Goal: Information Seeking & Learning: Find specific page/section

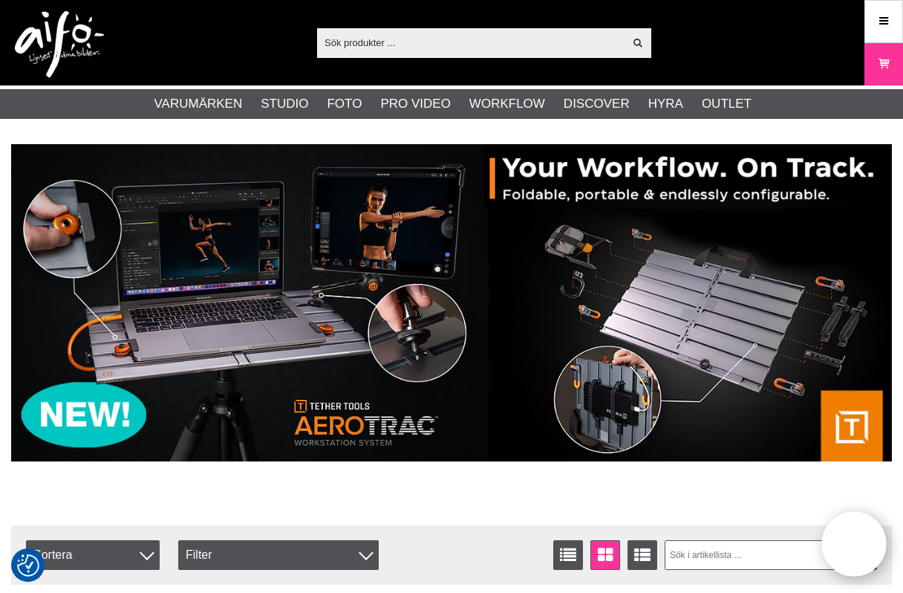
click at [445, 42] on input "text" at bounding box center [470, 42] width 307 height 22
paste input "1093958"
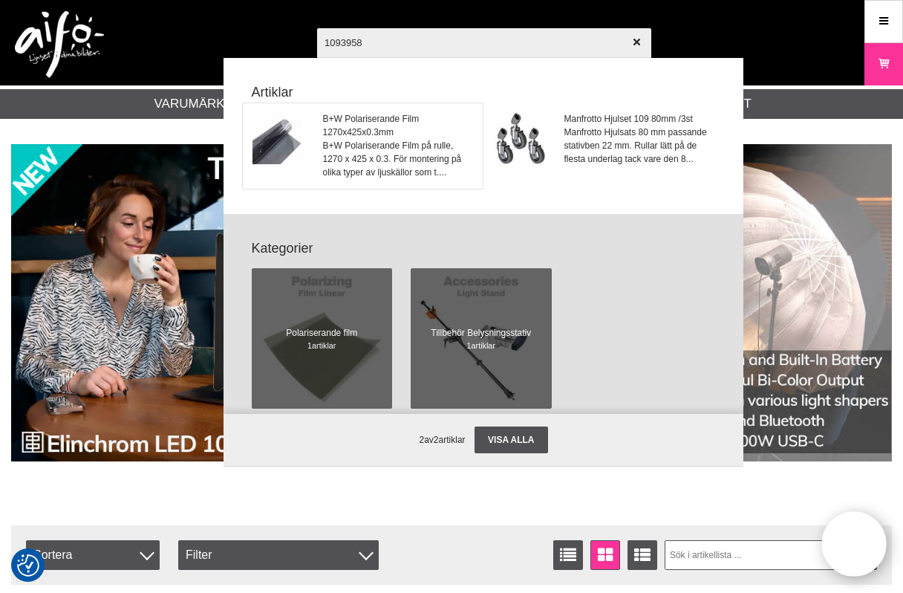
type input "1093958"
click at [381, 122] on span "B+W Polariserande Film 1270x425x0.3mm" at bounding box center [398, 125] width 151 height 27
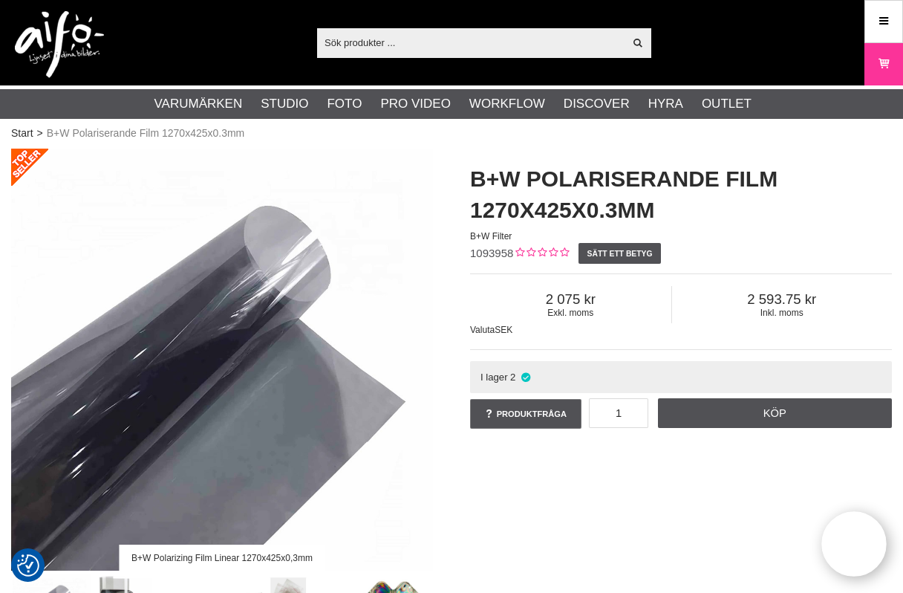
click at [859, 175] on h1 "B+W Polariserande Film 1270x425x0.3mm" at bounding box center [681, 194] width 422 height 62
click at [876, 19] on link "Meny" at bounding box center [884, 21] width 37 height 35
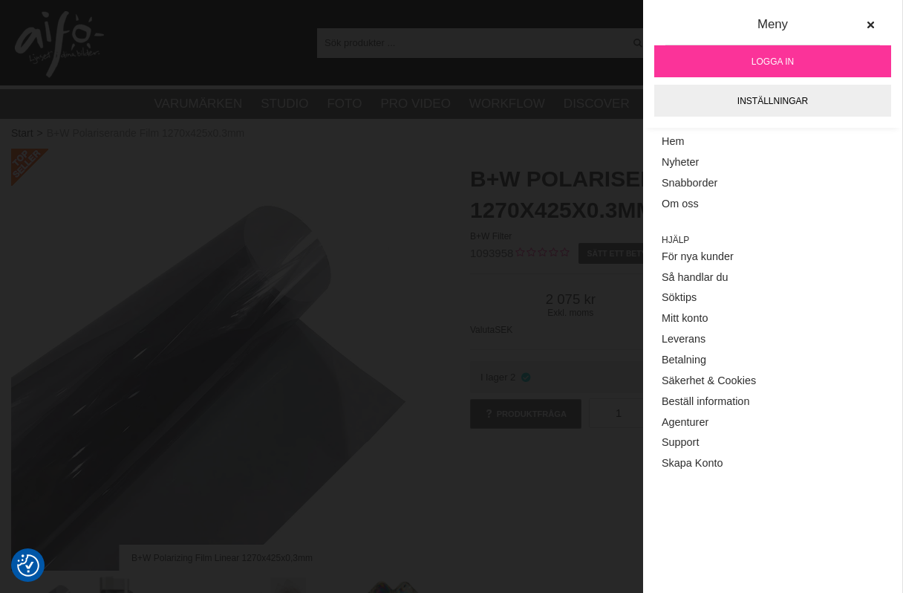
click at [782, 65] on span "Logga in" at bounding box center [773, 61] width 42 height 13
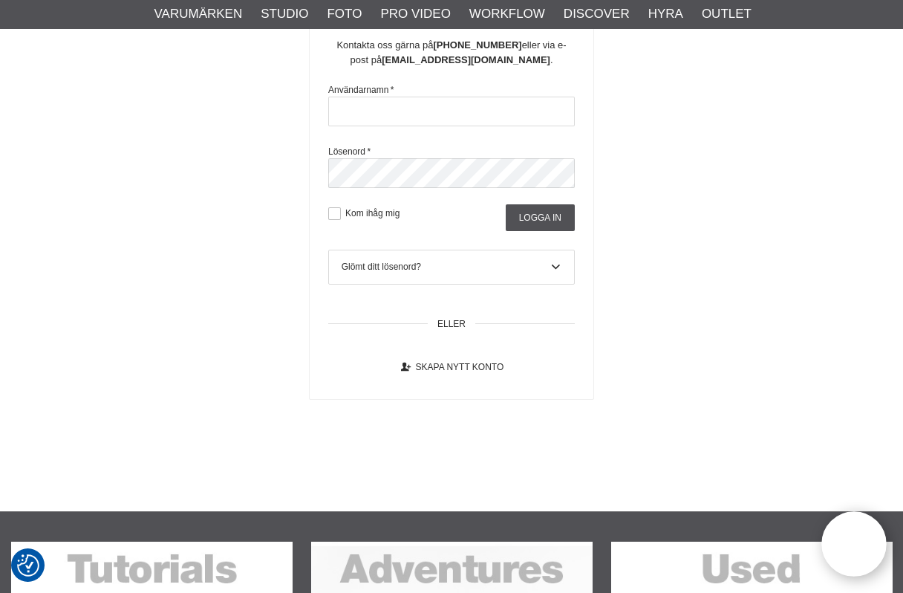
scroll to position [371, 0]
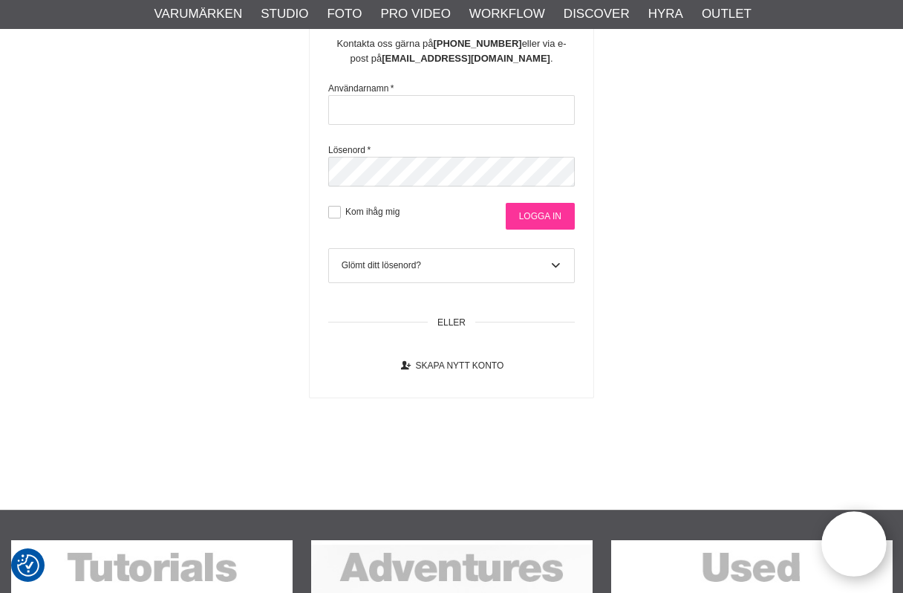
type input "sajber"
click at [535, 230] on input "Logga in" at bounding box center [540, 216] width 69 height 27
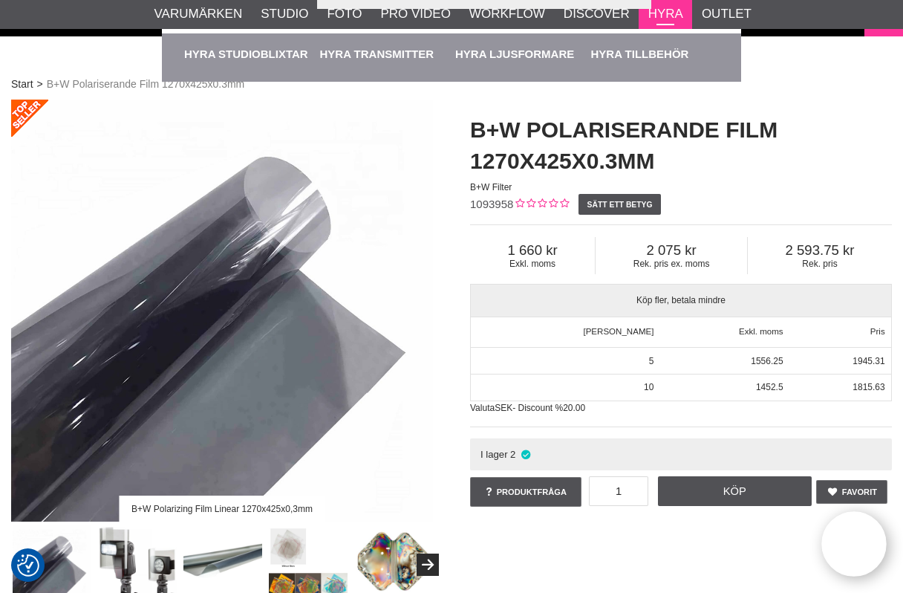
scroll to position [74, 0]
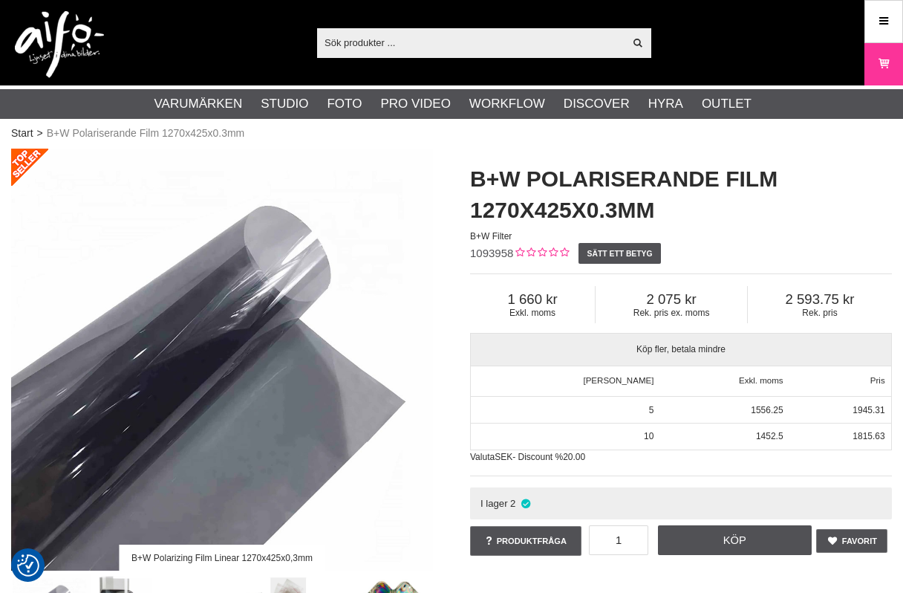
click at [409, 41] on input "text" at bounding box center [470, 42] width 307 height 22
type input "ND-filter A4"
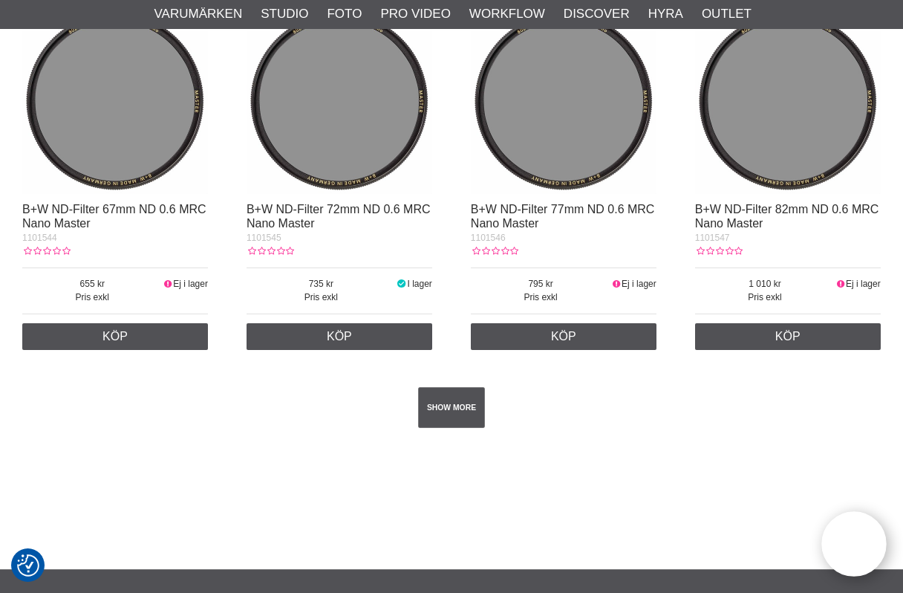
scroll to position [2429, 0]
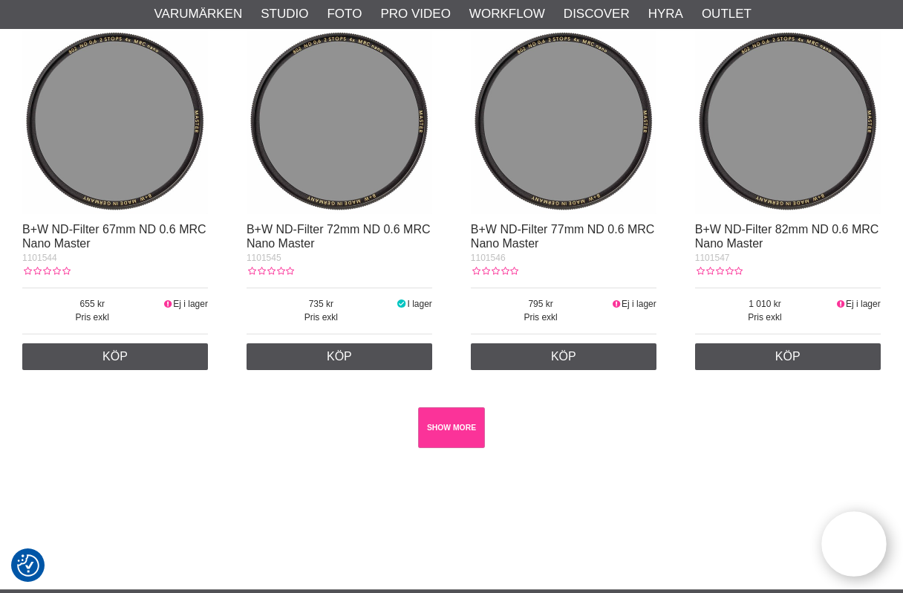
click at [456, 448] on link "SHOW MORE" at bounding box center [452, 427] width 68 height 41
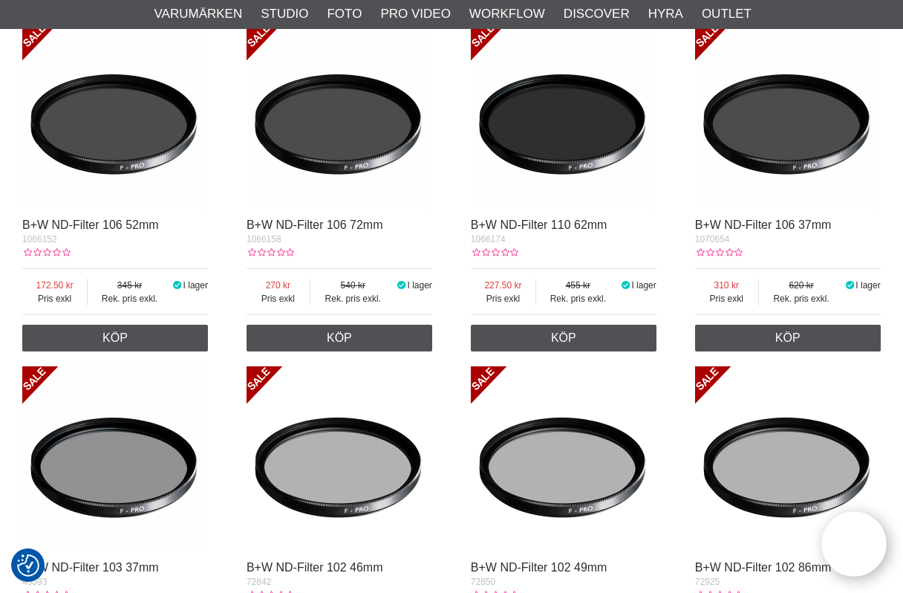
scroll to position [0, 0]
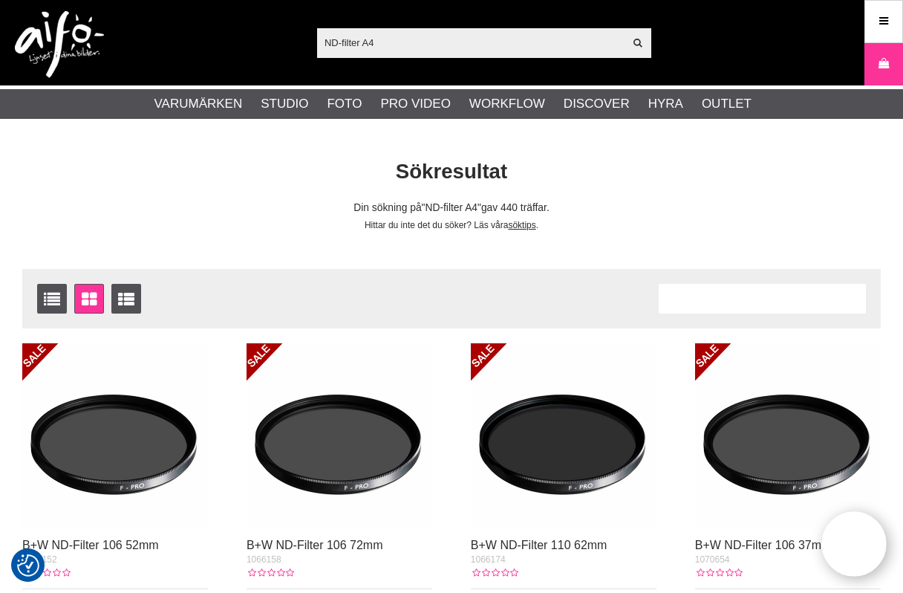
drag, startPoint x: 421, startPoint y: 45, endPoint x: 299, endPoint y: 48, distance: 122.6
click at [299, 48] on div "ND-filter A4 Visa alla Artiklar Kategorier av artiklar Din sökning på gav inga …" at bounding box center [451, 42] width 903 height 85
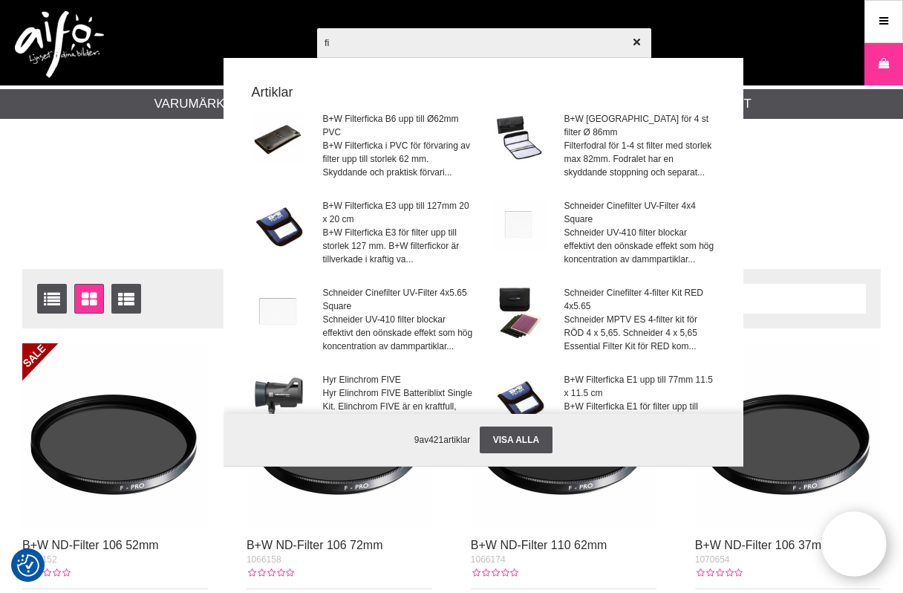
type input "f"
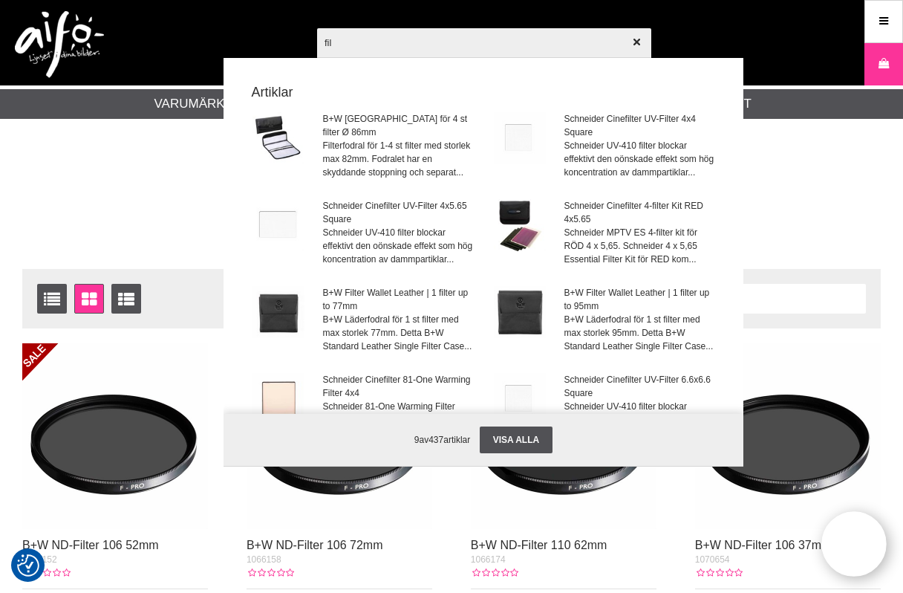
type input "film"
